Goal: Task Accomplishment & Management: Complete application form

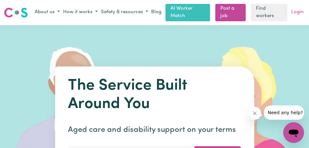
click at [299, 10] on link "Login" at bounding box center [297, 12] width 15 height 10
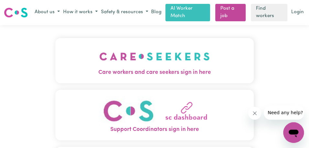
click at [166, 73] on span "Care workers and care seekers sign in here" at bounding box center [154, 73] width 198 height 8
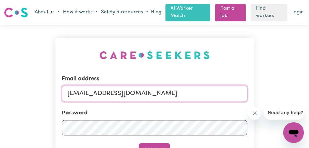
click at [152, 95] on input "[EMAIL_ADDRESS][DOMAIN_NAME]" at bounding box center [154, 94] width 185 height 16
type input "[EMAIL_ADDRESS][DOMAIN_NAME]"
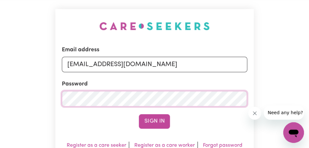
scroll to position [30, 0]
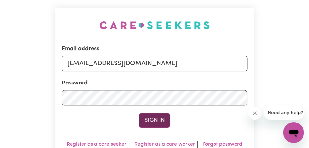
click at [160, 117] on button "Sign In" at bounding box center [154, 121] width 31 height 14
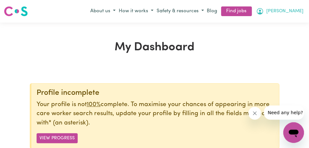
click at [298, 12] on button "[PERSON_NAME]" at bounding box center [279, 11] width 51 height 11
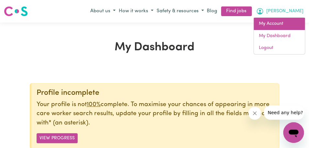
click at [290, 23] on link "My Account" at bounding box center [279, 24] width 51 height 12
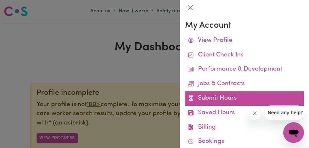
click at [236, 96] on link "Submit Hours" at bounding box center [244, 99] width 119 height 15
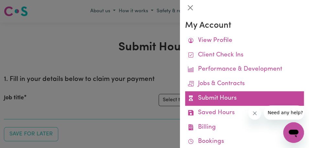
click at [236, 98] on link "Submit Hours" at bounding box center [244, 99] width 119 height 15
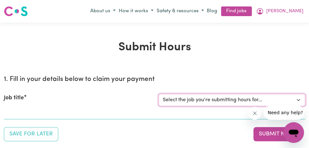
select select "11855"
click option "[[PERSON_NAME]] Support Worker Needed For Personal Care In the Morning- [PERSON…" at bounding box center [0, 0] width 0 height 0
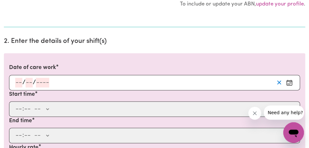
scroll to position [169, 0]
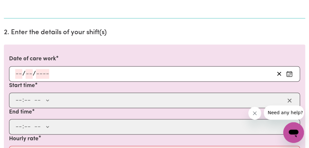
click at [18, 73] on input "number" at bounding box center [18, 74] width 7 height 10
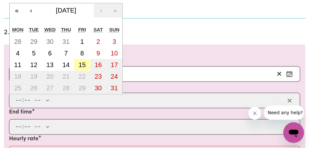
click at [83, 66] on abbr "15" at bounding box center [82, 64] width 7 height 7
type input "[DATE]"
type input "15"
type input "8"
type input "2025"
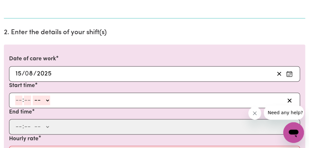
click at [17, 103] on input "number" at bounding box center [18, 101] width 7 height 10
type input "8"
type input "00"
select select "am"
click option "AM" at bounding box center [0, 0] width 0 height 0
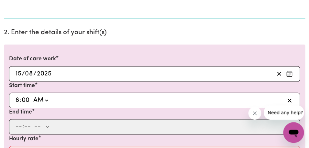
type input "08:00"
type input "0"
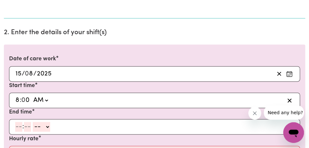
click at [20, 131] on input "number" at bounding box center [18, 127] width 7 height 10
type input "9"
type input "00"
click at [32, 122] on select "-- AM PM" at bounding box center [40, 127] width 17 height 10
select select "am"
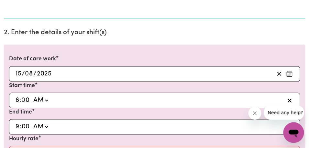
click option "AM" at bounding box center [0, 0] width 0 height 0
type input "09:00"
type input "0"
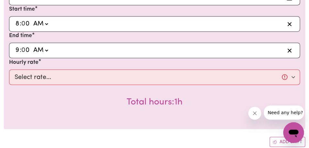
scroll to position [251, 0]
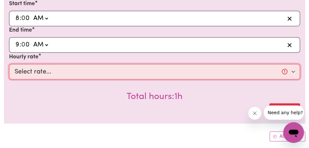
select select "44-Weekday"
click option "$44.00 (Weekday)" at bounding box center [0, 0] width 0 height 0
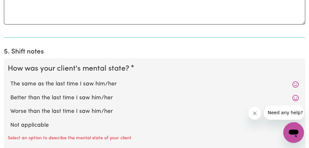
scroll to position [538, 0]
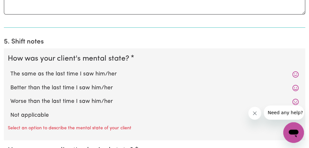
click at [61, 75] on label "The same as the last time I saw him/her" at bounding box center [154, 74] width 288 height 8
click at [10, 70] on input "The same as the last time I saw him/her" at bounding box center [10, 70] width 0 height 0
radio input "true"
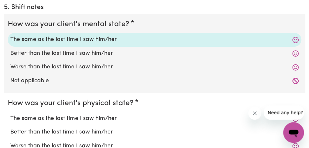
scroll to position [580, 0]
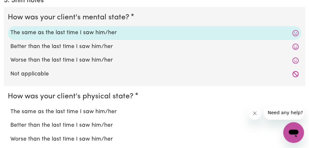
click at [59, 112] on label "The same as the last time I saw him/her" at bounding box center [154, 112] width 288 height 8
click at [10, 108] on input "The same as the last time I saw him/her" at bounding box center [10, 108] width 0 height 0
radio input "true"
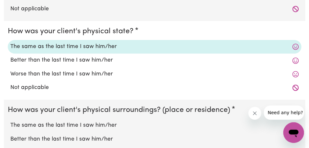
scroll to position [650, 0]
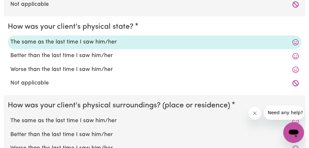
click at [59, 122] on label "The same as the last time I saw him/her" at bounding box center [154, 121] width 288 height 8
click at [10, 117] on input "The same as the last time I saw him/her" at bounding box center [10, 117] width 0 height 0
radio input "true"
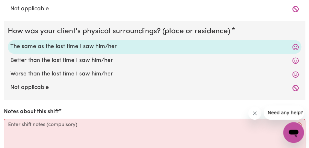
scroll to position [724, 0]
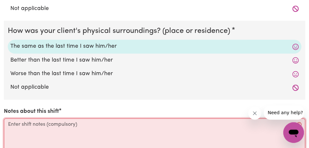
click at [60, 125] on textarea "Notes about this shift" at bounding box center [154, 143] width 301 height 49
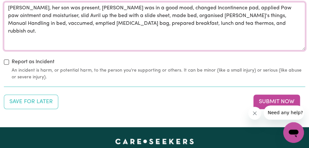
scroll to position [848, 0]
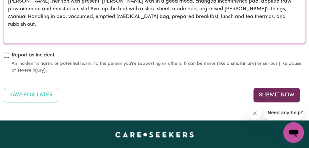
type textarea "[PERSON_NAME], her son was present, [PERSON_NAME] was in a good mood, changed I…"
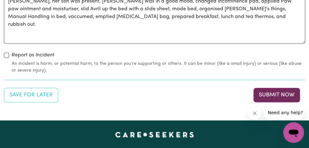
click at [281, 93] on button "Submit Now" at bounding box center [276, 95] width 47 height 14
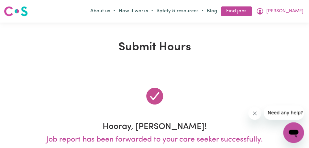
scroll to position [0, 0]
